Goal: Use online tool/utility: Utilize a website feature to perform a specific function

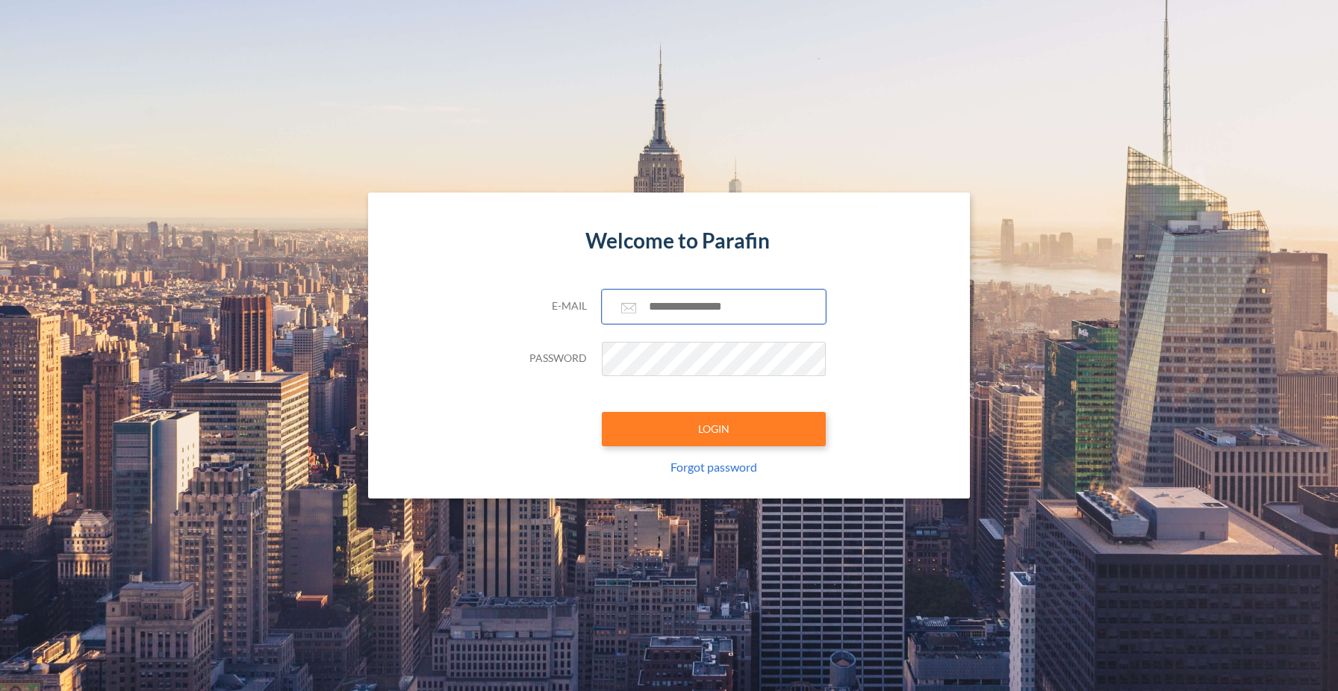
click at [681, 306] on input "text" at bounding box center [714, 307] width 224 height 34
type input "**********"
click at [691, 435] on button "LOGIN" at bounding box center [714, 429] width 224 height 34
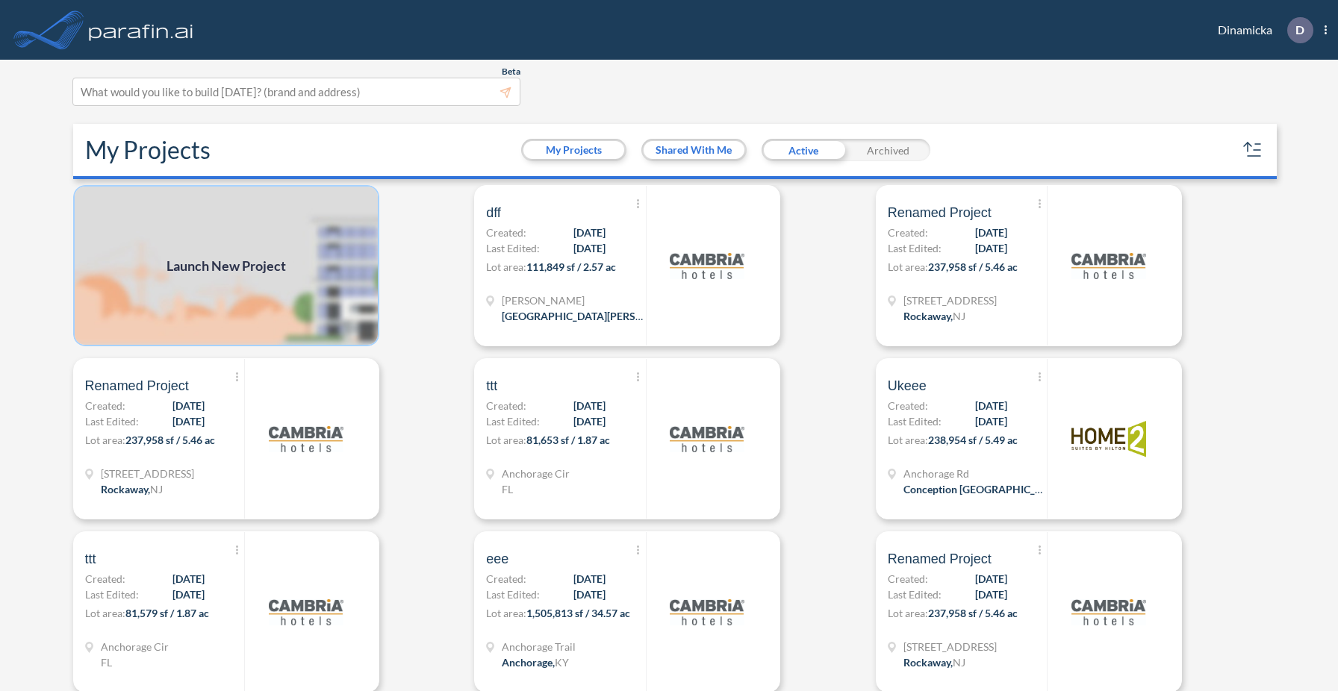
click at [333, 287] on img at bounding box center [226, 265] width 306 height 161
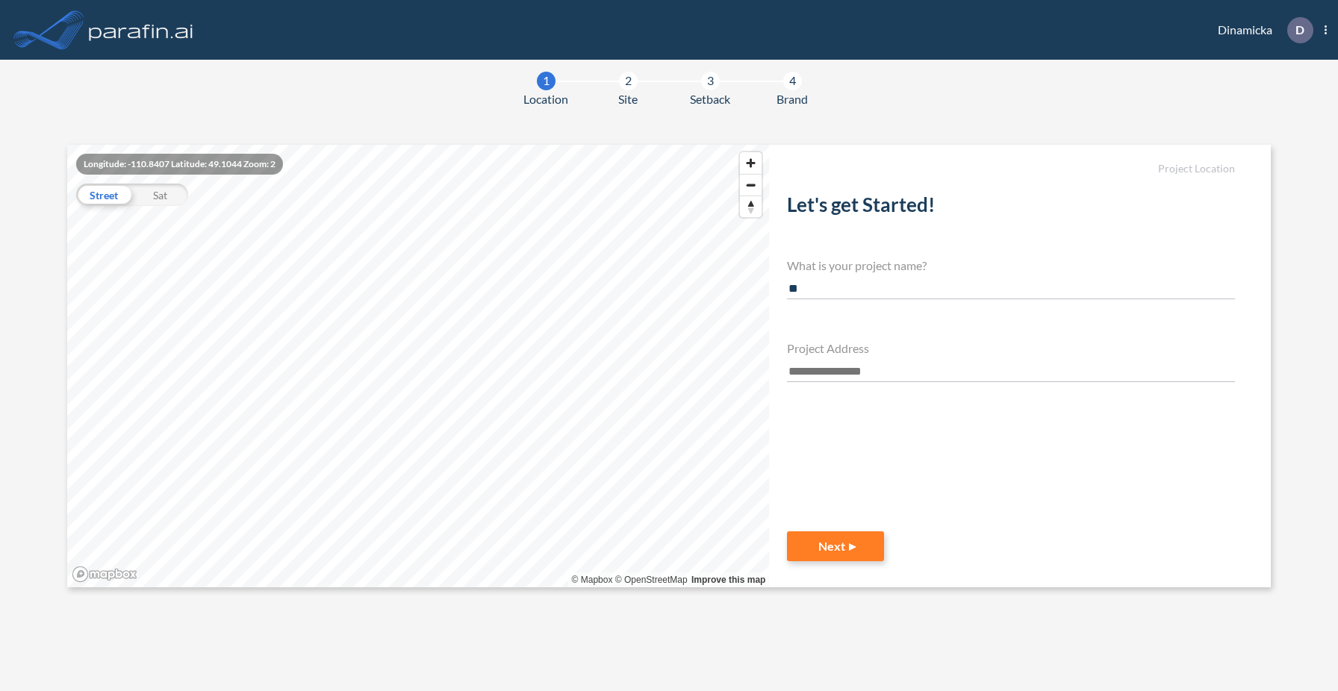
type input "*"
type input "*******"
click at [836, 367] on input "text" at bounding box center [1011, 372] width 448 height 20
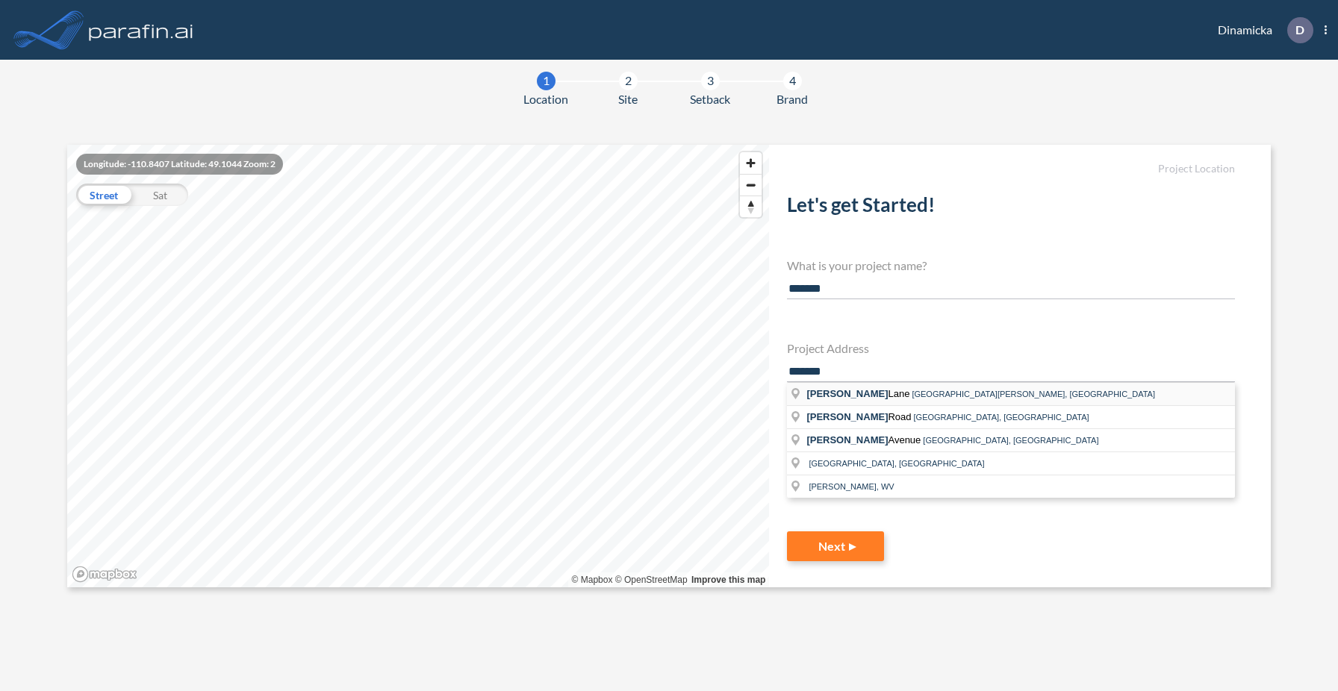
click at [847, 389] on span "[PERSON_NAME]" at bounding box center [858, 393] width 105 height 11
type input "**********"
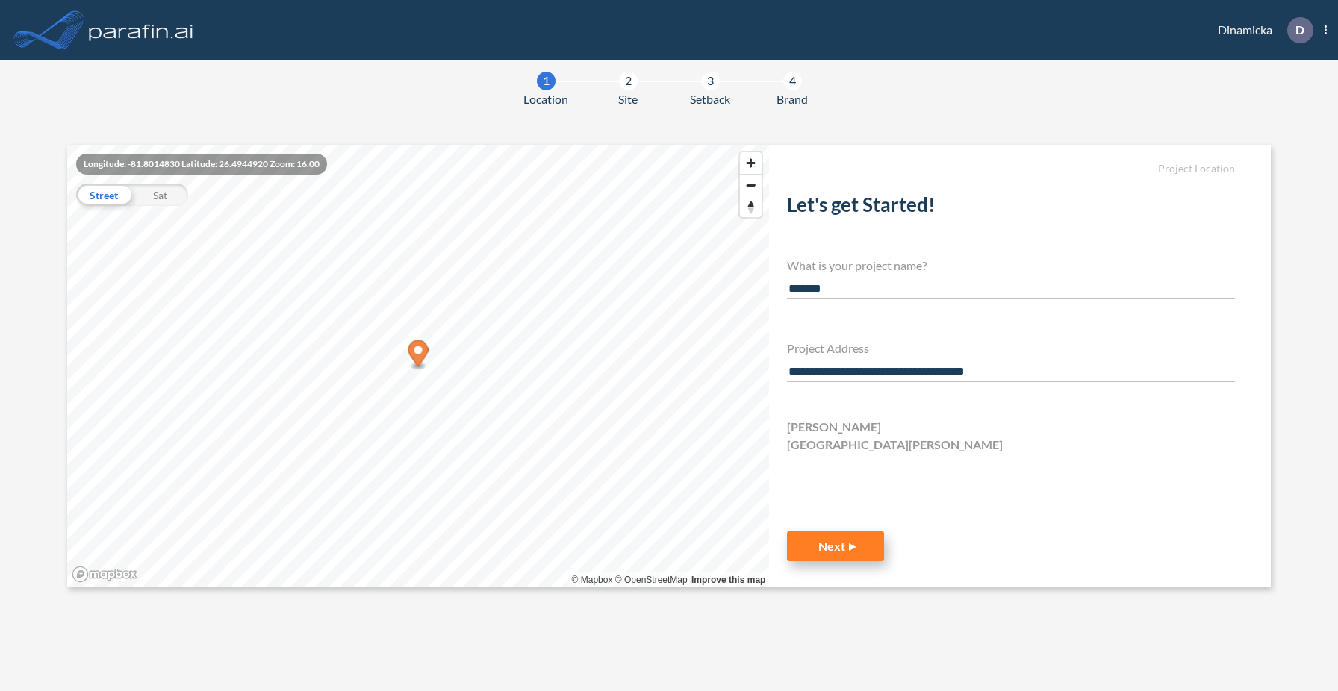
click at [821, 542] on button "Next" at bounding box center [835, 547] width 97 height 30
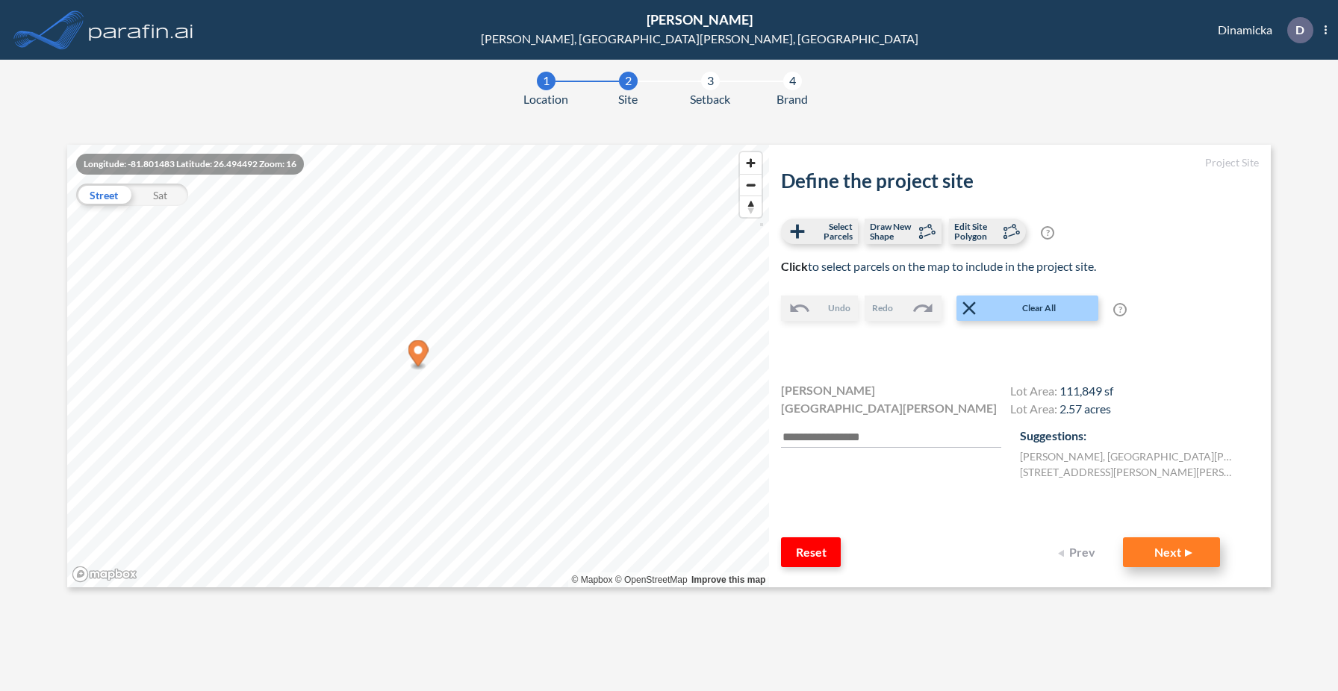
click at [1174, 554] on button "Next" at bounding box center [1171, 553] width 97 height 30
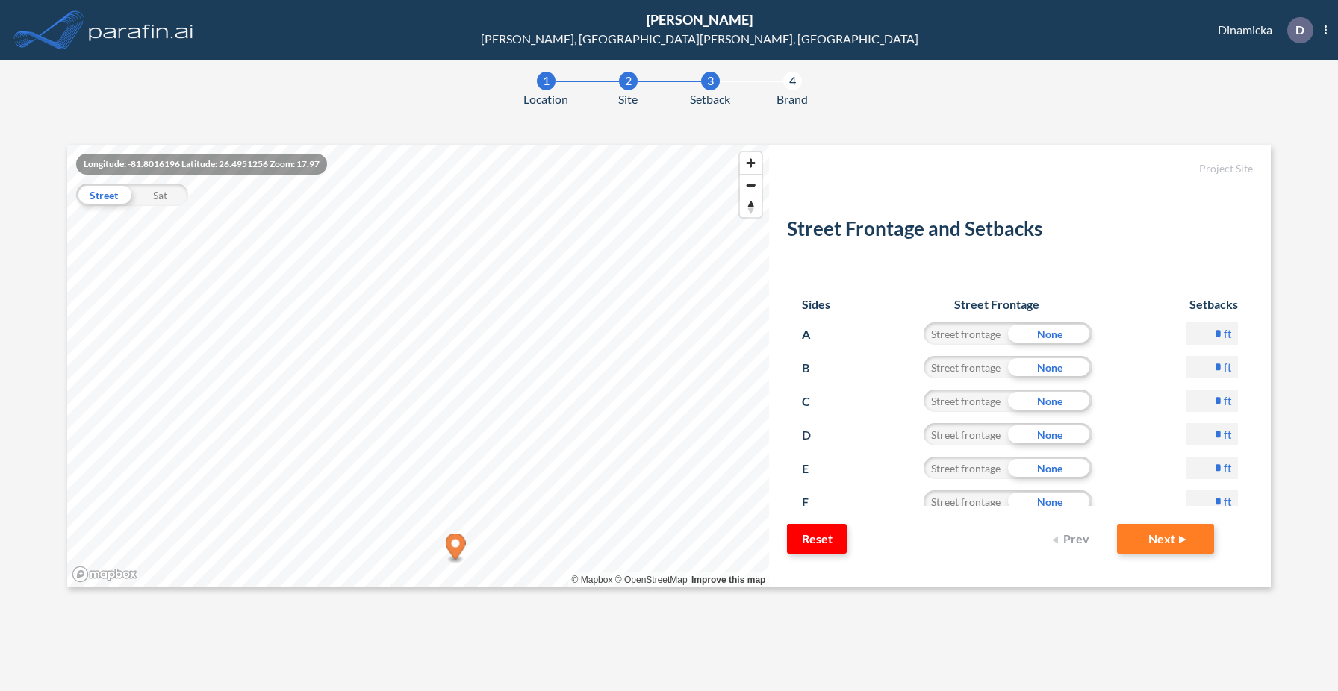
click at [1216, 368] on input "*" at bounding box center [1212, 367] width 52 height 22
type input "**"
click at [1125, 257] on div "Street Frontage and Setbacks Sides Street Frontage Setbacks A Street frontage N…" at bounding box center [1020, 343] width 466 height 325
click at [1215, 334] on input "*" at bounding box center [1212, 334] width 52 height 22
type input "**"
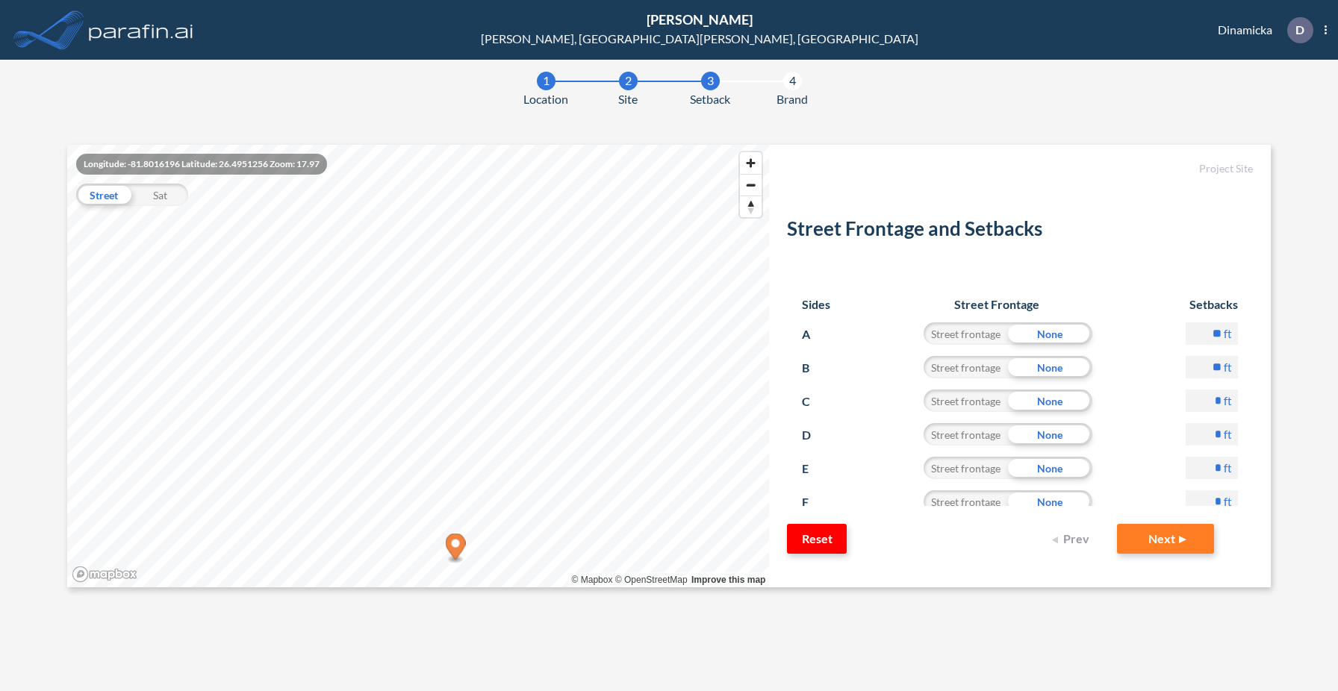
click at [1145, 277] on div "Street Frontage and Setbacks Sides Street Frontage Setbacks A Street frontage N…" at bounding box center [1020, 343] width 466 height 325
click at [1167, 544] on button "Next" at bounding box center [1165, 539] width 97 height 30
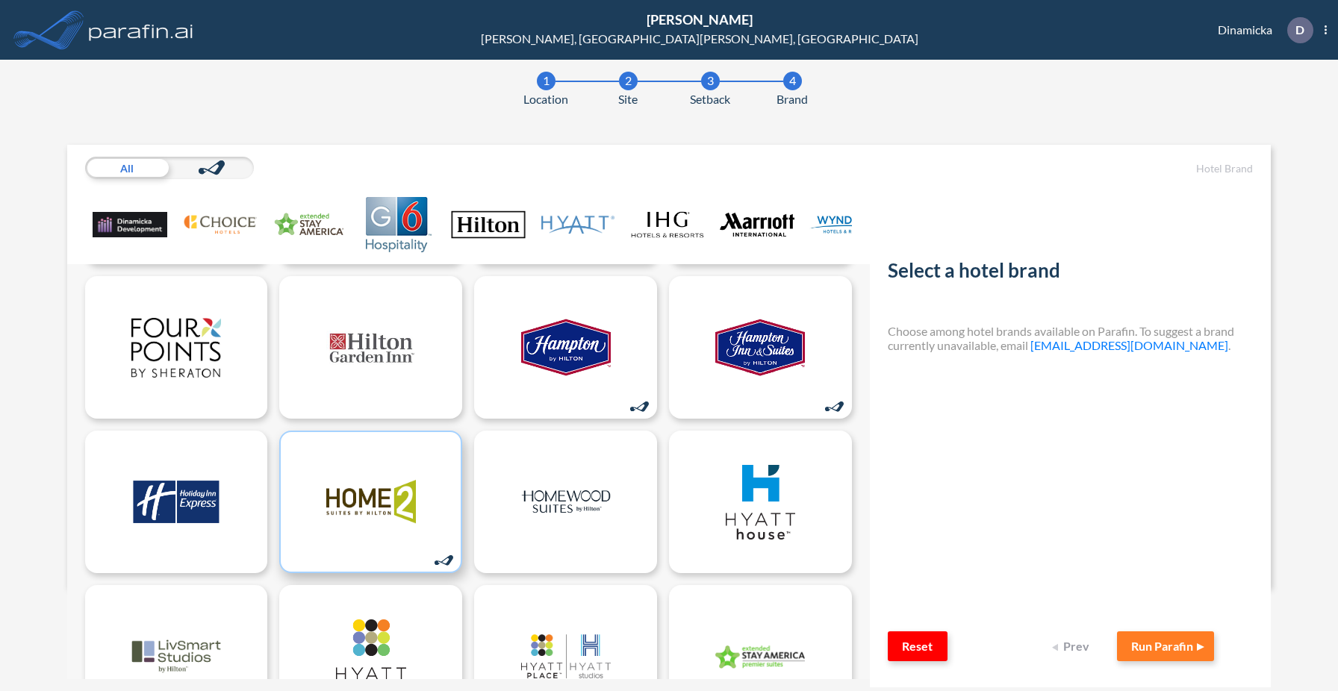
scroll to position [477, 0]
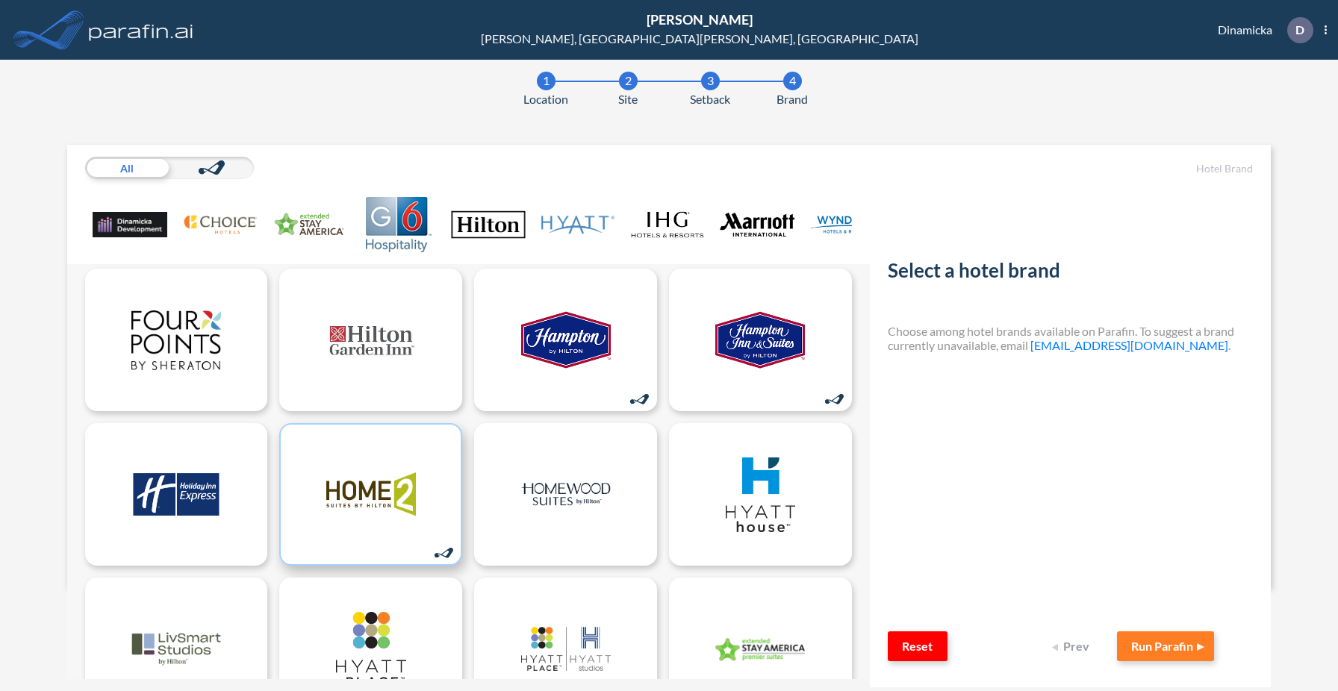
click at [415, 476] on div at bounding box center [370, 494] width 183 height 143
click at [1167, 641] on button "Run Parafin" at bounding box center [1165, 647] width 97 height 30
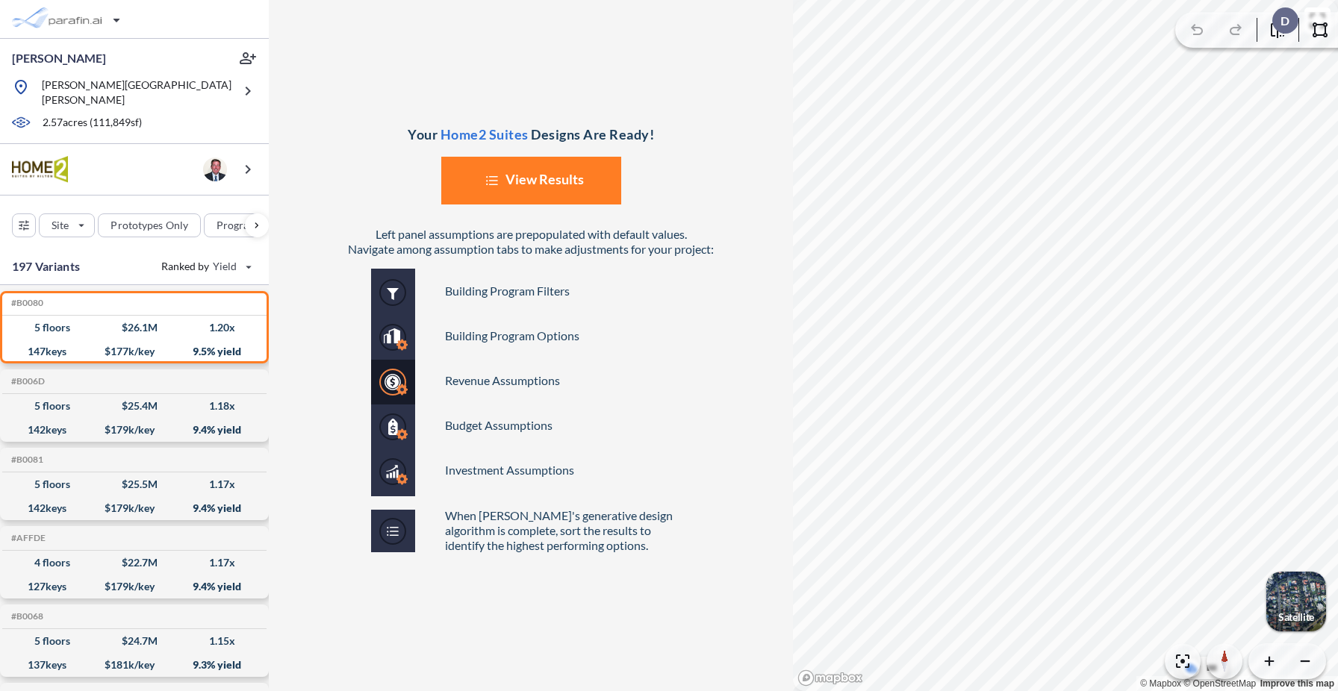
click at [790, 458] on section "Your Home2 Suites Designs Are Ready! List Created with Sketch. View Results Lef…" at bounding box center [803, 345] width 1069 height 691
click at [554, 187] on button "List Created with Sketch. View Results" at bounding box center [531, 181] width 180 height 48
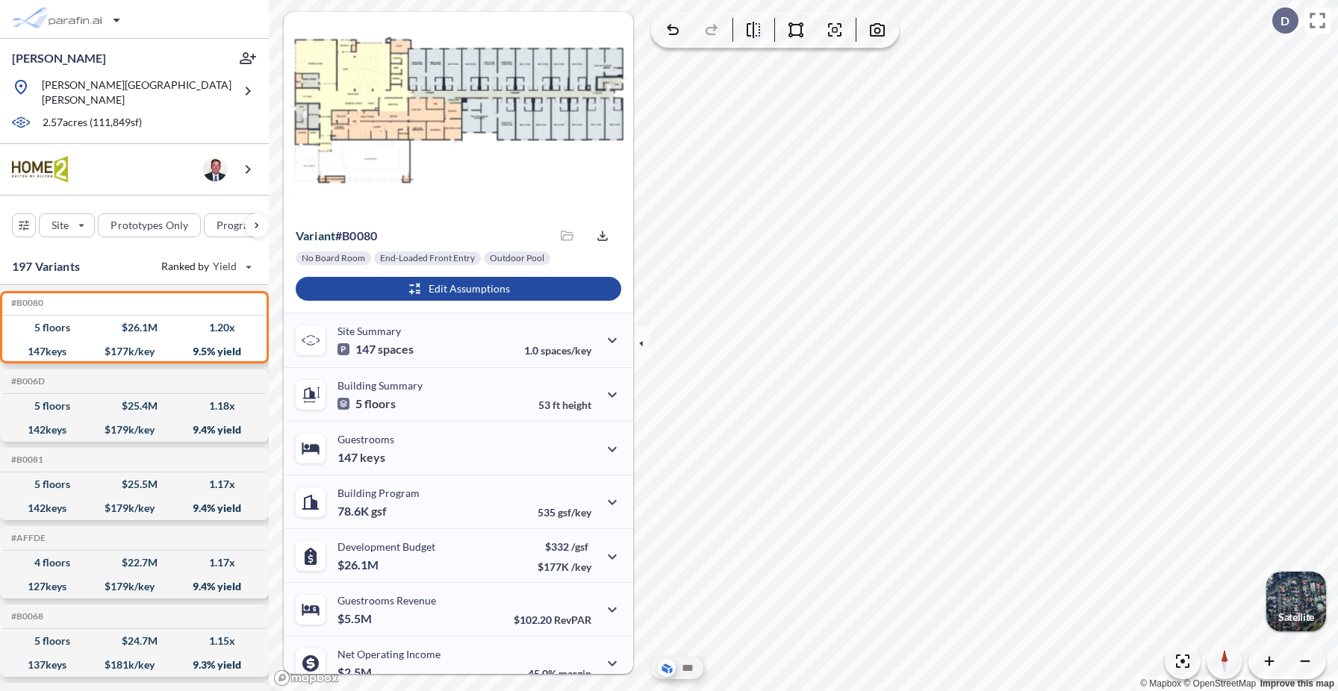
click at [1297, 602] on div "button" at bounding box center [1296, 602] width 60 height 60
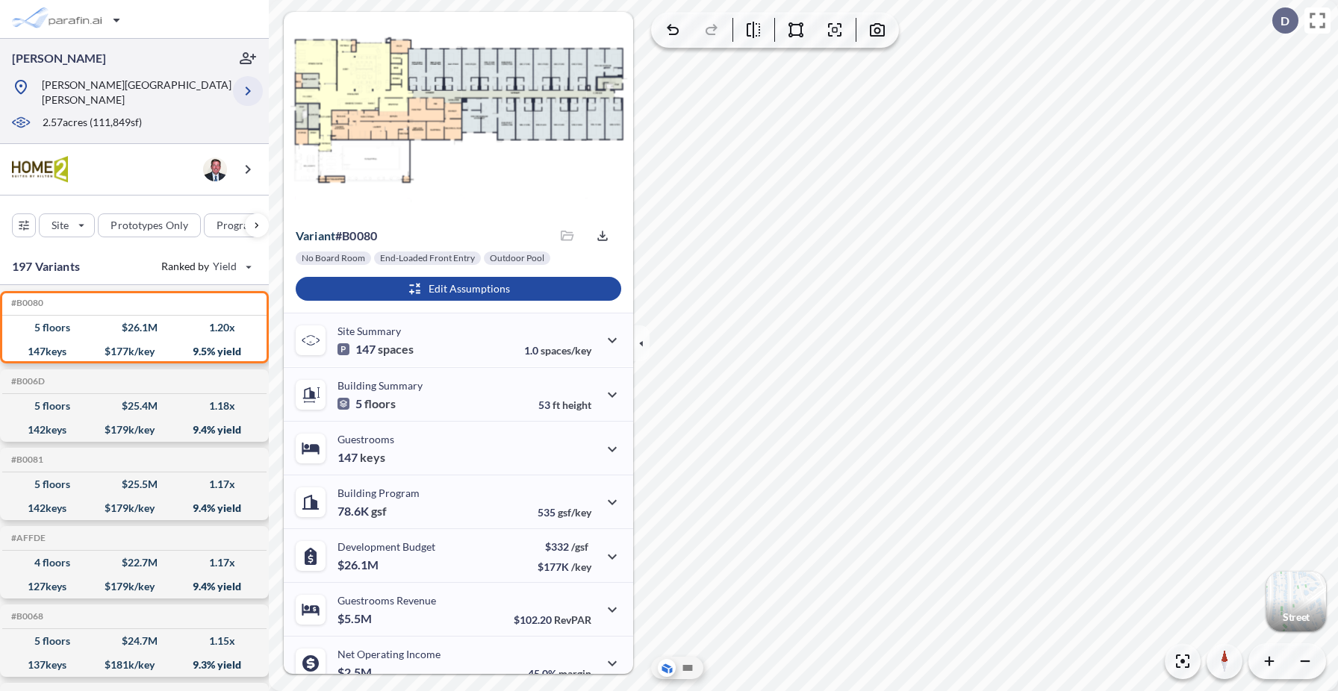
click at [246, 87] on icon "button" at bounding box center [248, 91] width 5 height 9
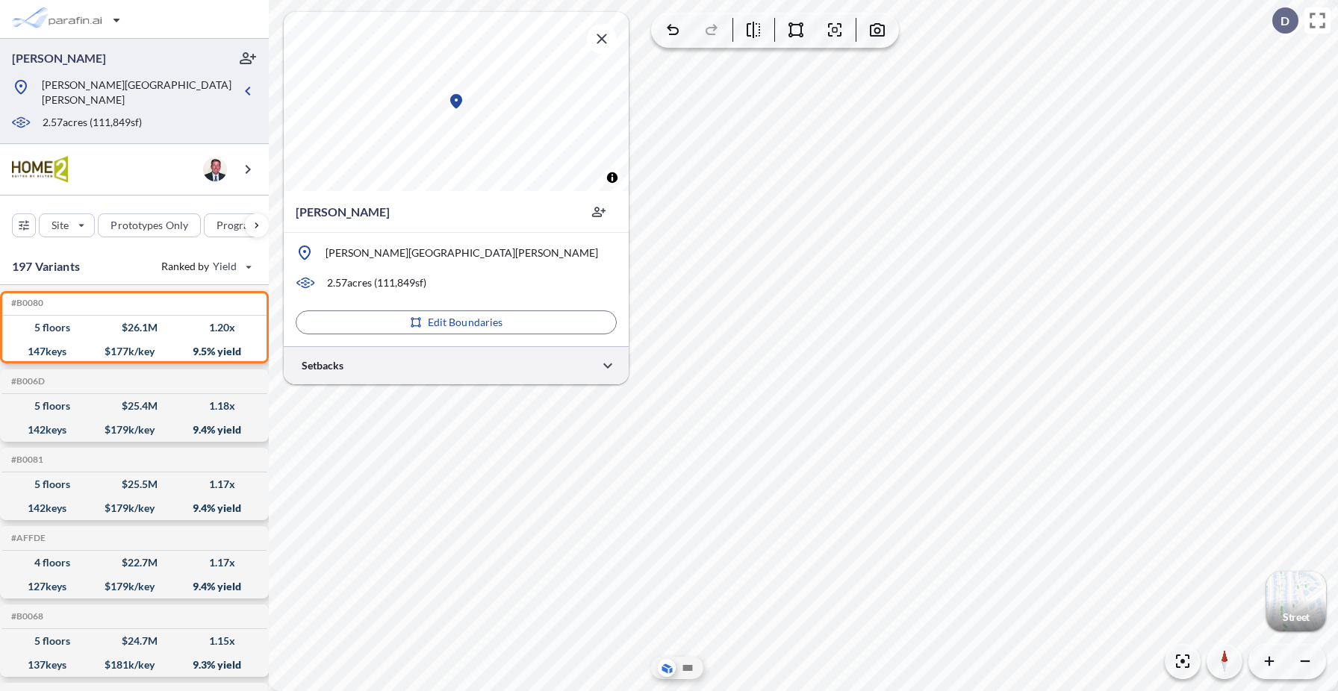
click at [419, 360] on div at bounding box center [456, 365] width 345 height 38
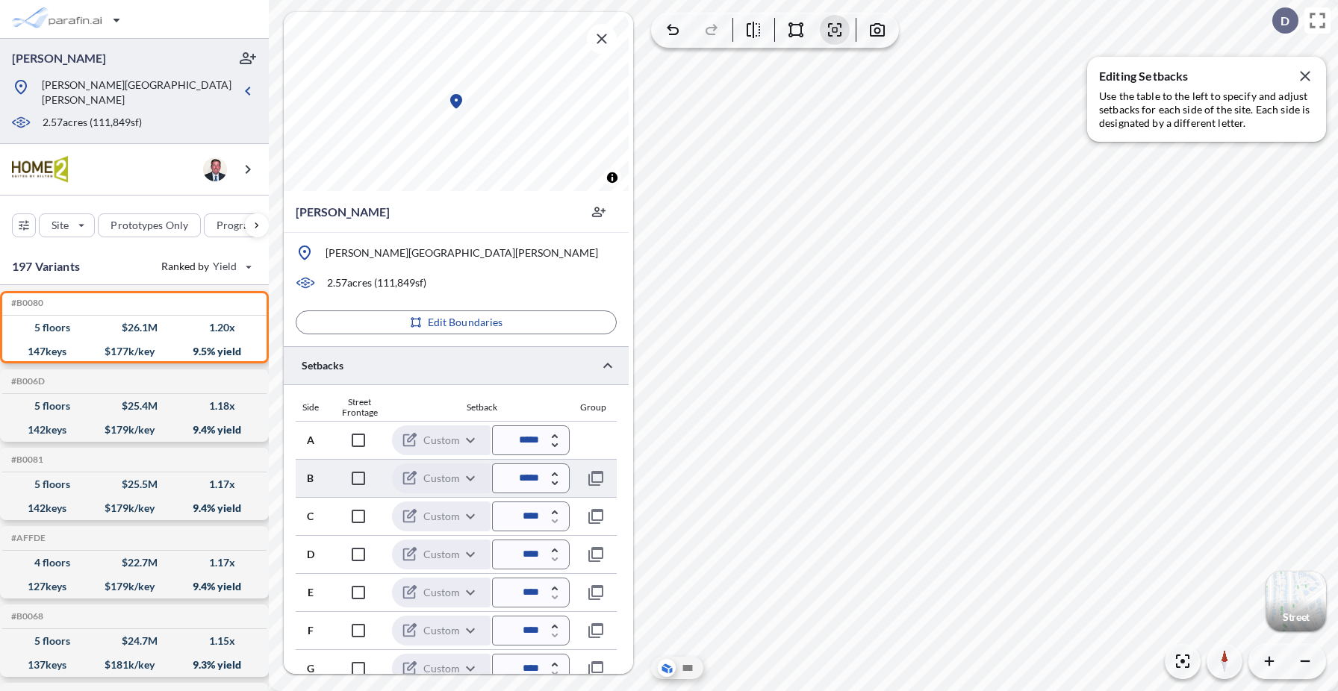
click at [556, 475] on icon "button" at bounding box center [554, 475] width 6 height 4
click at [556, 474] on icon "button" at bounding box center [554, 475] width 6 height 4
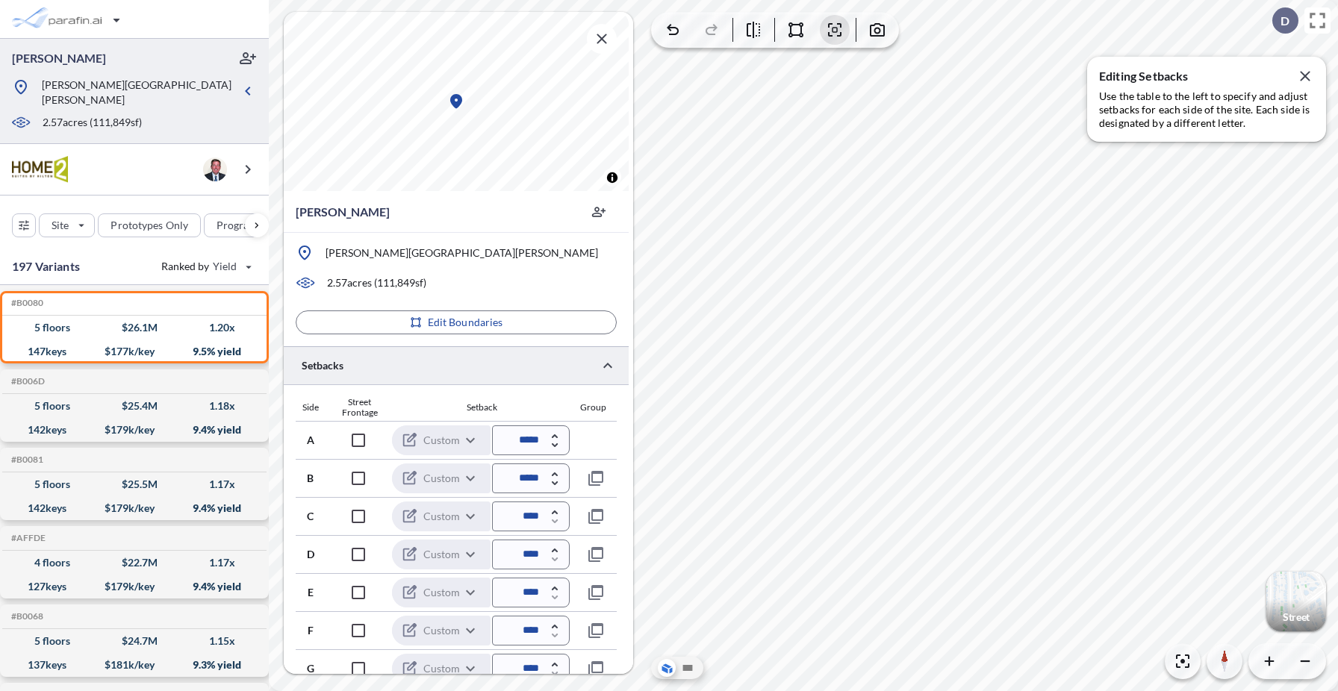
click at [530, 403] on div "Setback" at bounding box center [481, 407] width 175 height 10
click at [1308, 78] on icon "button" at bounding box center [1305, 76] width 18 height 18
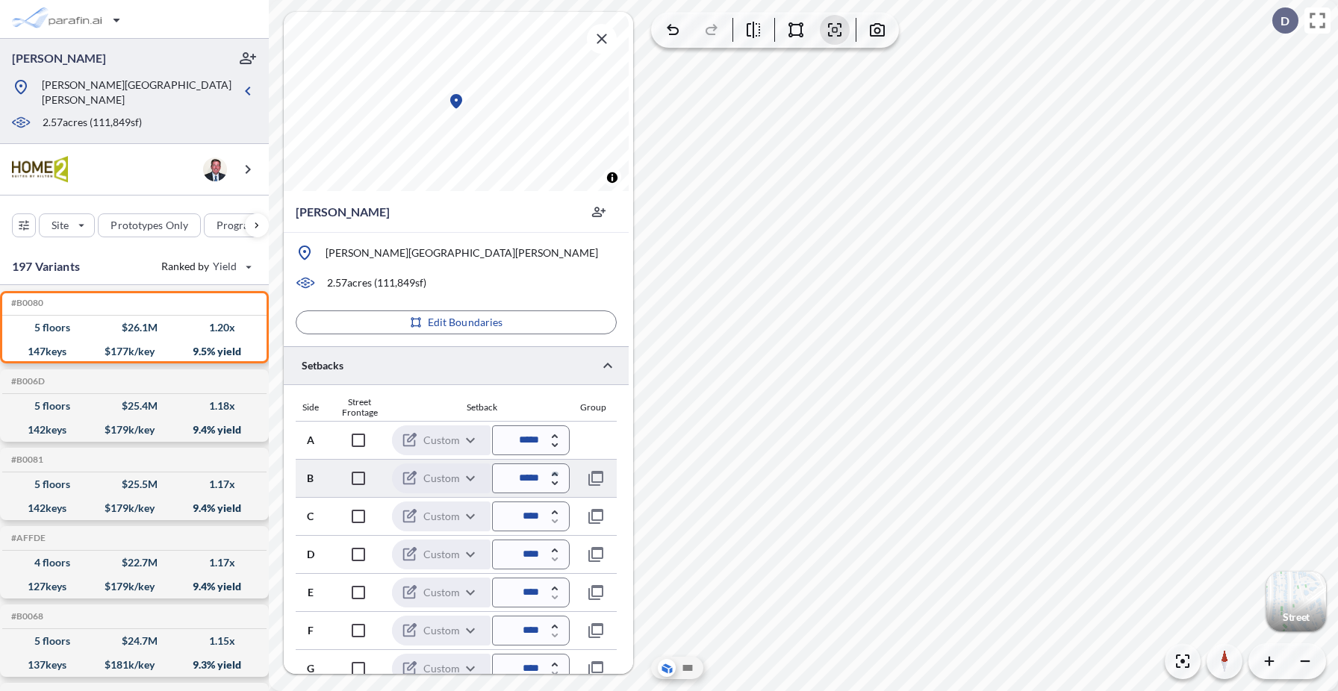
click at [553, 473] on icon "button" at bounding box center [554, 475] width 6 height 4
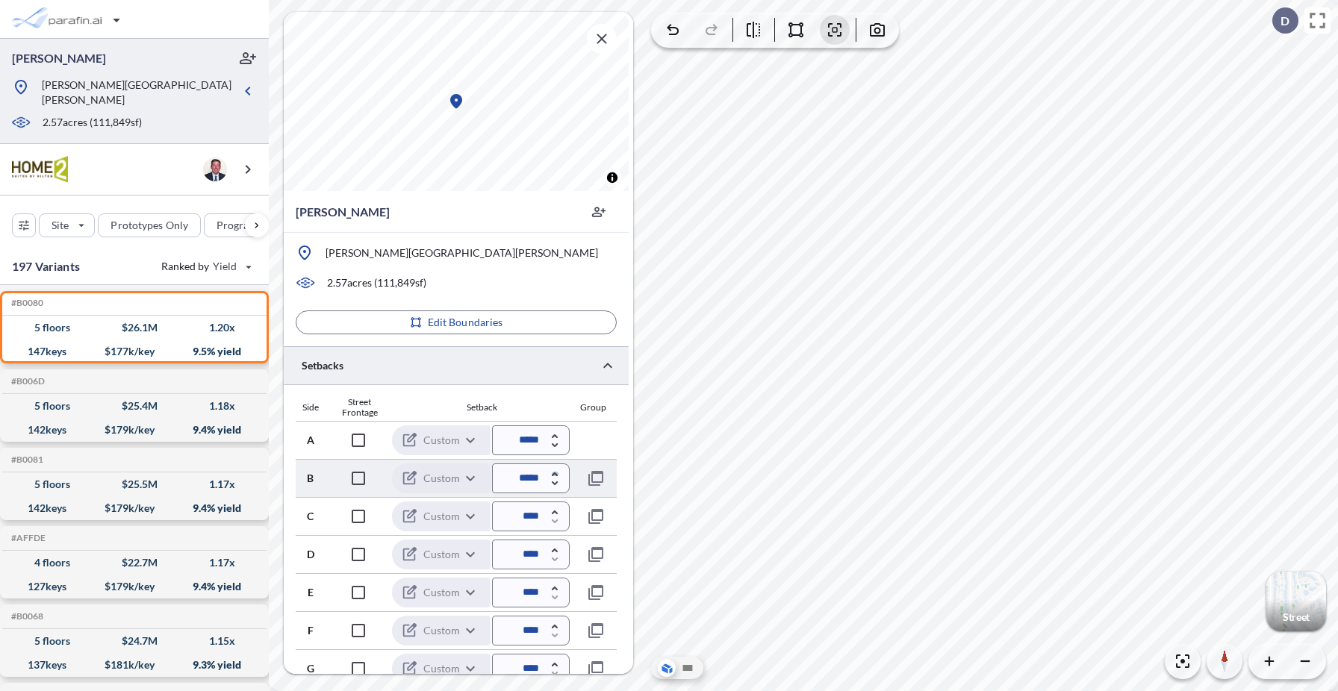
click at [553, 473] on icon "button" at bounding box center [554, 475] width 6 height 4
click at [553, 468] on input "*****" at bounding box center [531, 479] width 78 height 30
click at [555, 473] on icon "button" at bounding box center [554, 475] width 6 height 4
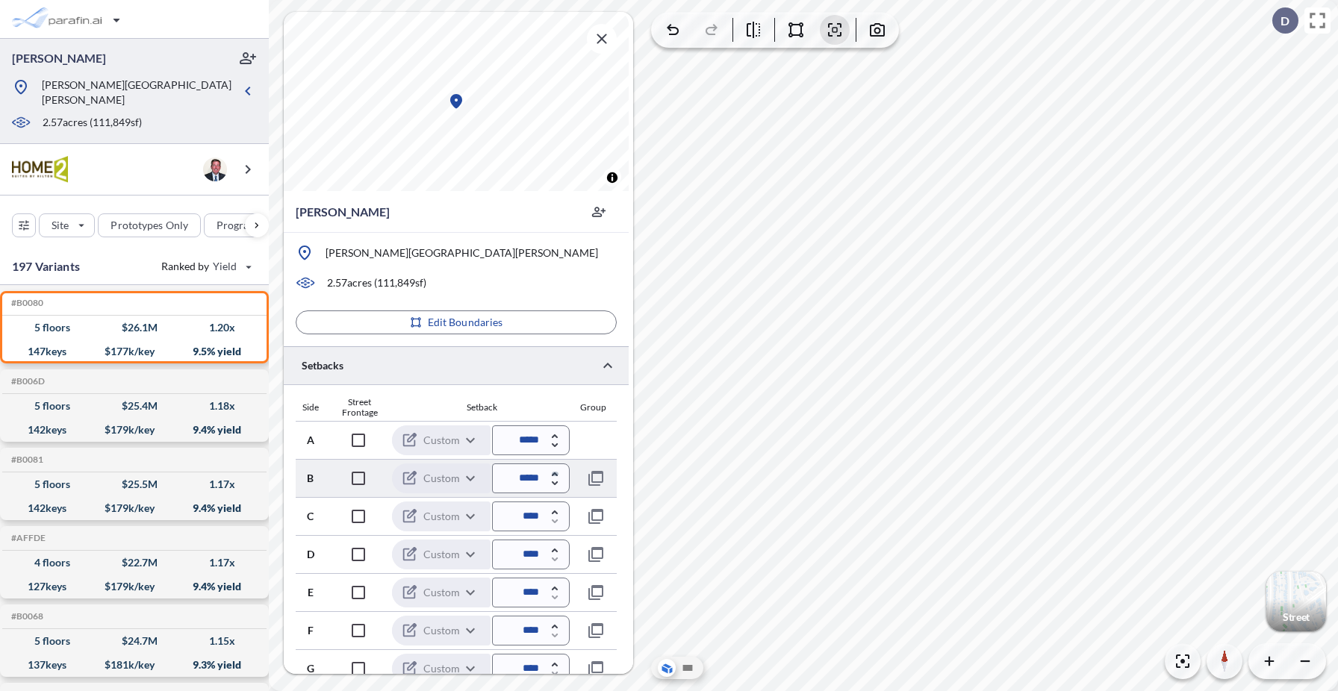
click at [555, 473] on icon "button" at bounding box center [554, 475] width 6 height 4
type input "*****"
click at [522, 404] on div "Setback" at bounding box center [481, 407] width 175 height 10
click at [1287, 597] on div "button" at bounding box center [1296, 602] width 60 height 60
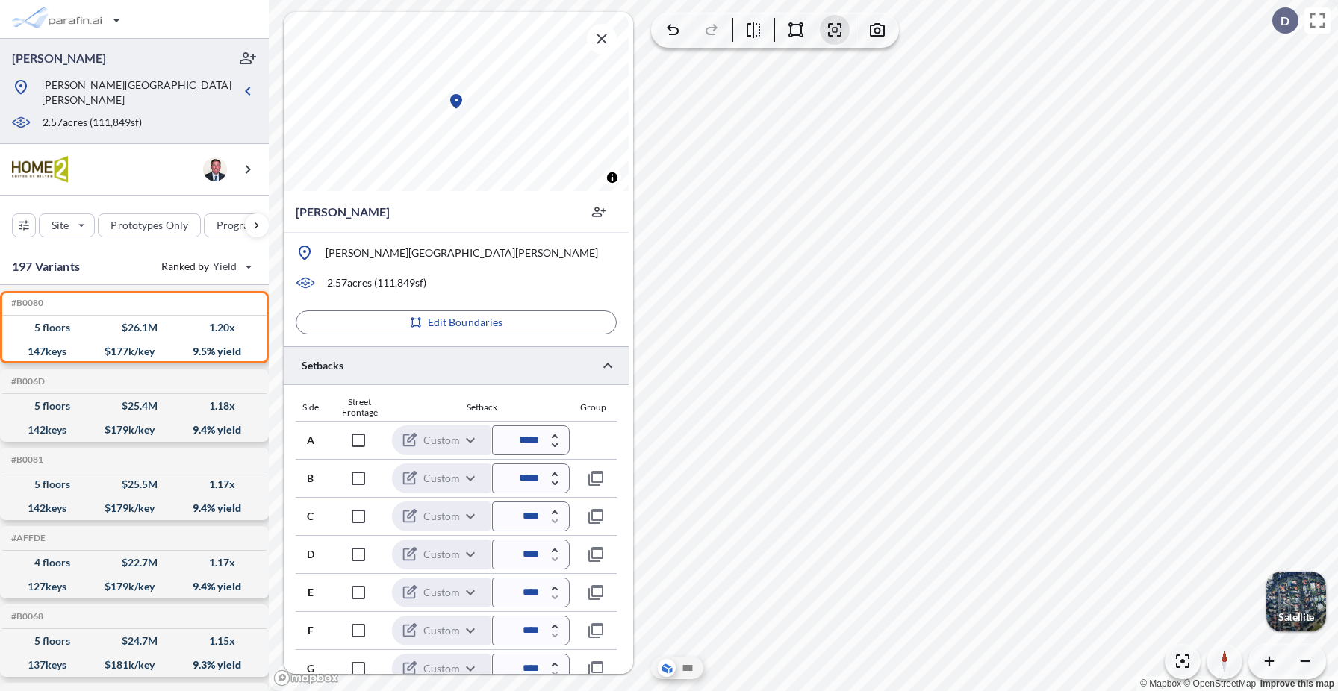
click at [577, 362] on div at bounding box center [456, 365] width 345 height 38
